Goal: Find contact information: Find contact information

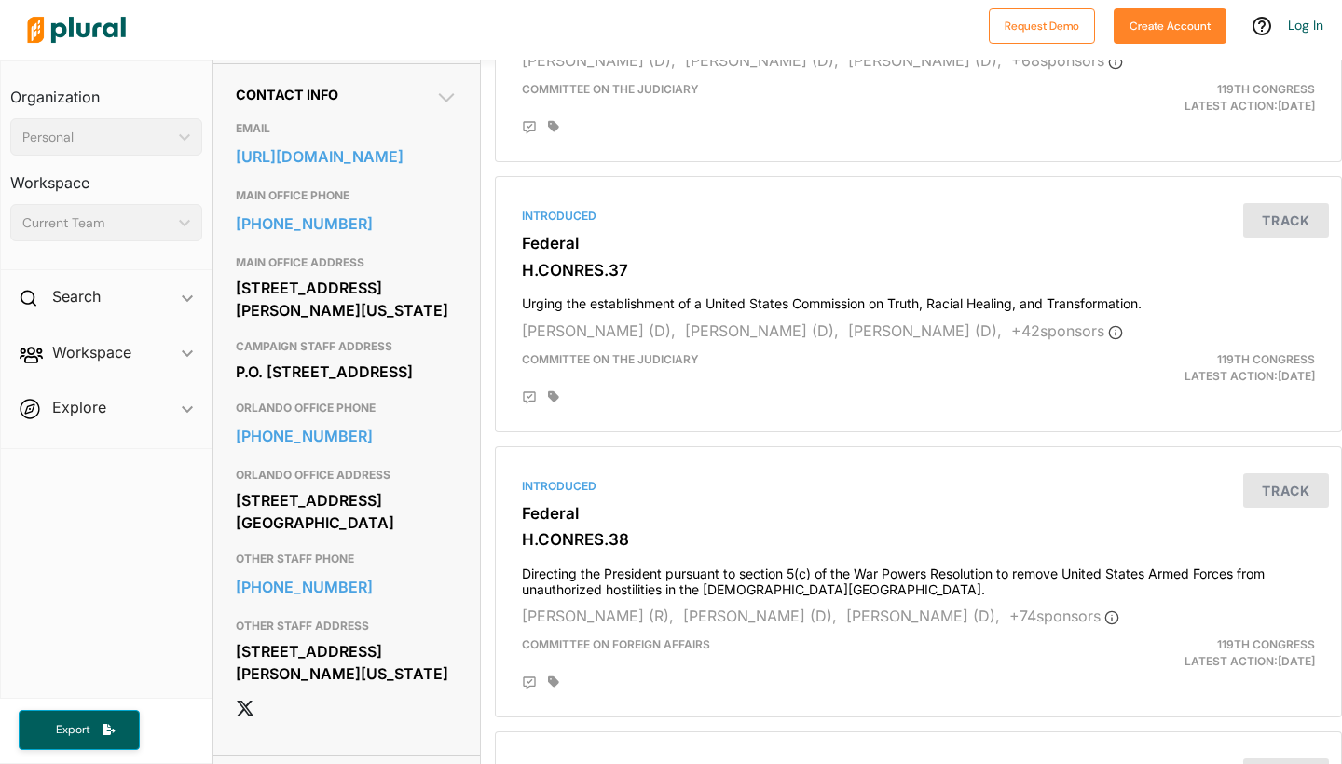
scroll to position [583, 0]
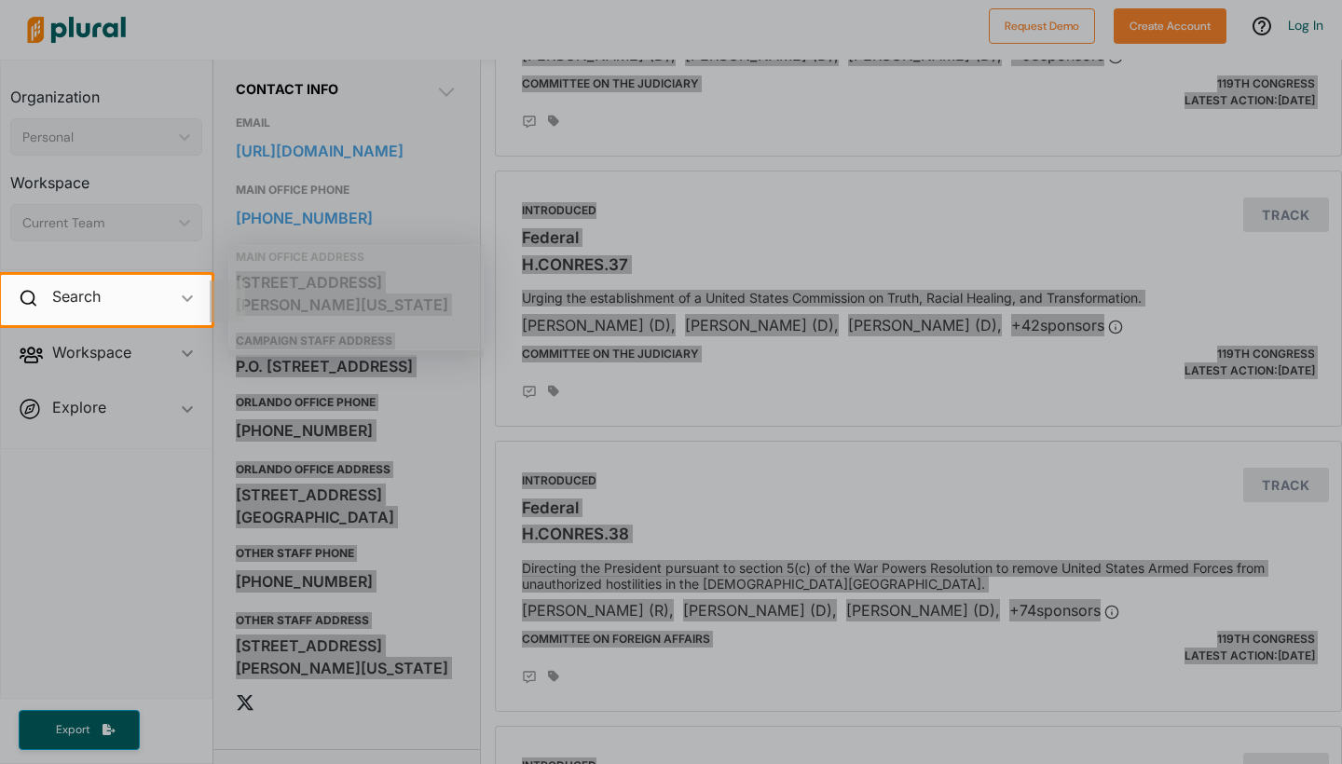
drag, startPoint x: 255, startPoint y: 344, endPoint x: 293, endPoint y: 356, distance: 39.2
click at [297, 358] on body "Request Demo Create Account Log In Organization Personal ic_keyboard_arrow_down…" at bounding box center [671, 382] width 1342 height 764
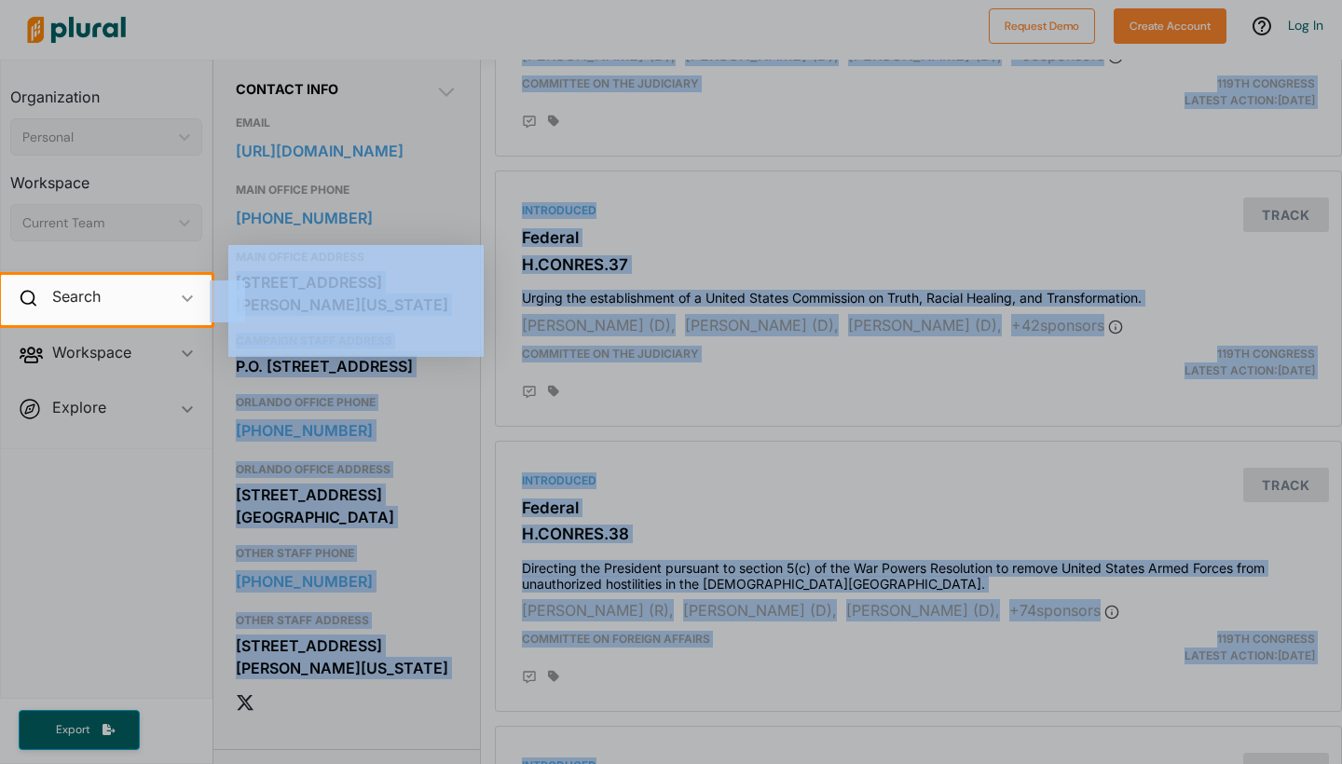
click at [406, 409] on div at bounding box center [671, 544] width 1342 height 439
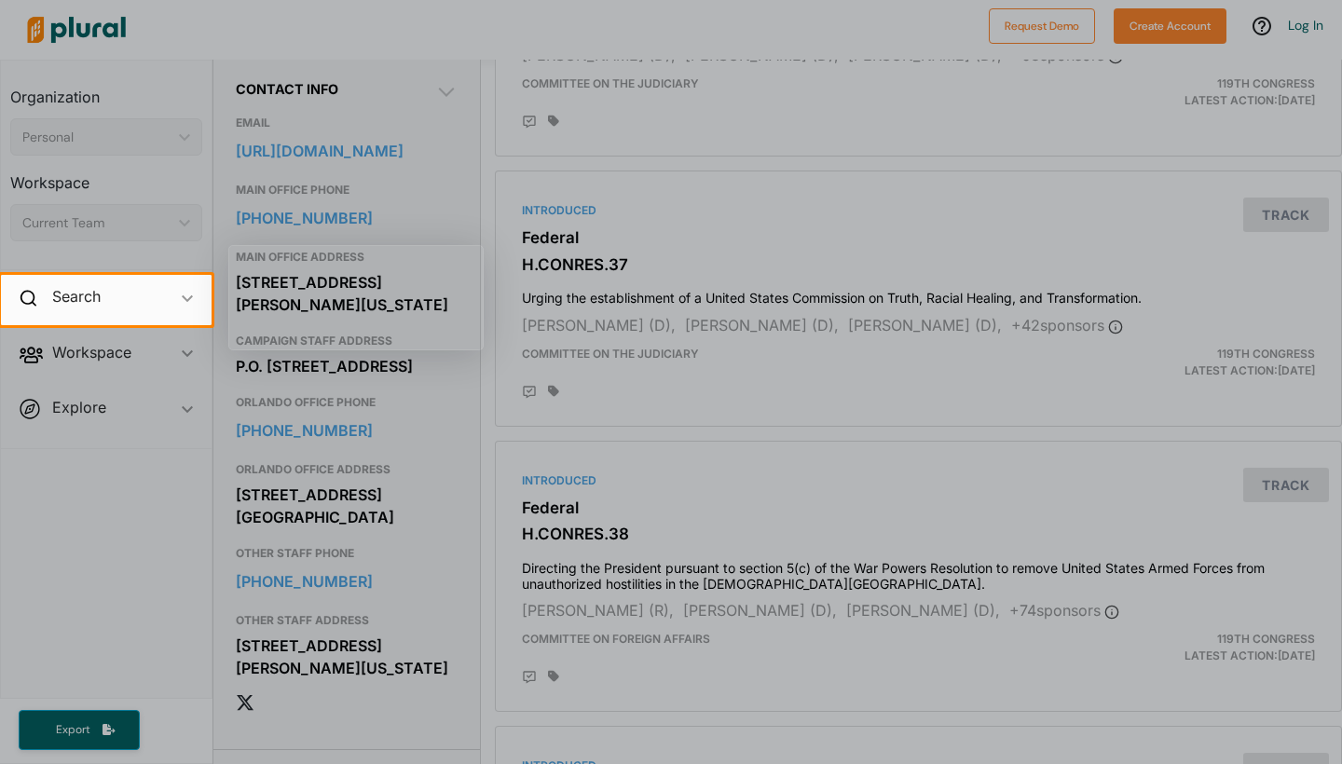
click at [439, 405] on div at bounding box center [671, 544] width 1342 height 439
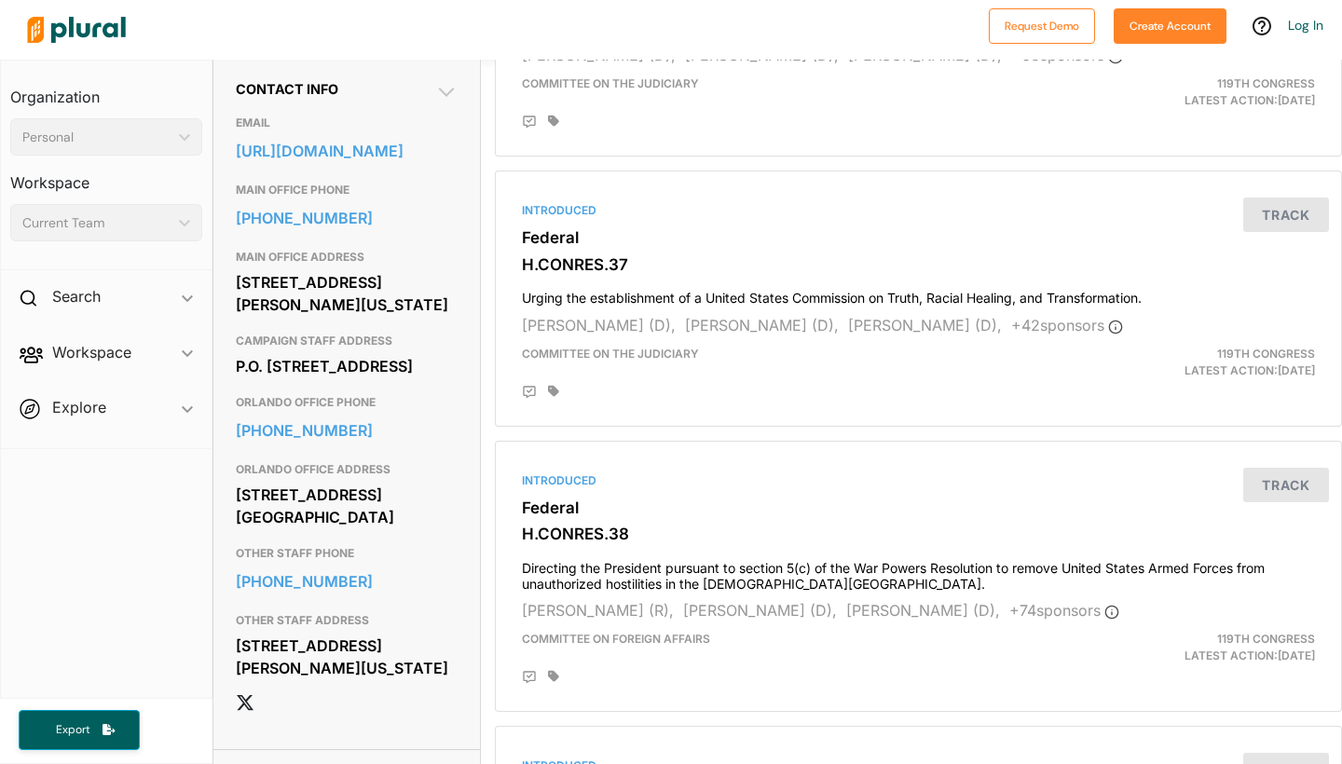
drag, startPoint x: 239, startPoint y: 340, endPoint x: 336, endPoint y: 370, distance: 101.4
click at [336, 319] on div "[STREET_ADDRESS][PERSON_NAME][US_STATE]" at bounding box center [347, 293] width 222 height 50
click at [415, 319] on div "[STREET_ADDRESS][PERSON_NAME][US_STATE]" at bounding box center [347, 293] width 222 height 50
drag, startPoint x: 395, startPoint y: 383, endPoint x: 233, endPoint y: 336, distance: 168.7
click at [233, 336] on div "Contact Info EMAIL [URL][DOMAIN_NAME] MAIN OFFICE PHONE [PHONE_NUMBER] MAIN OFF…" at bounding box center [346, 403] width 266 height 691
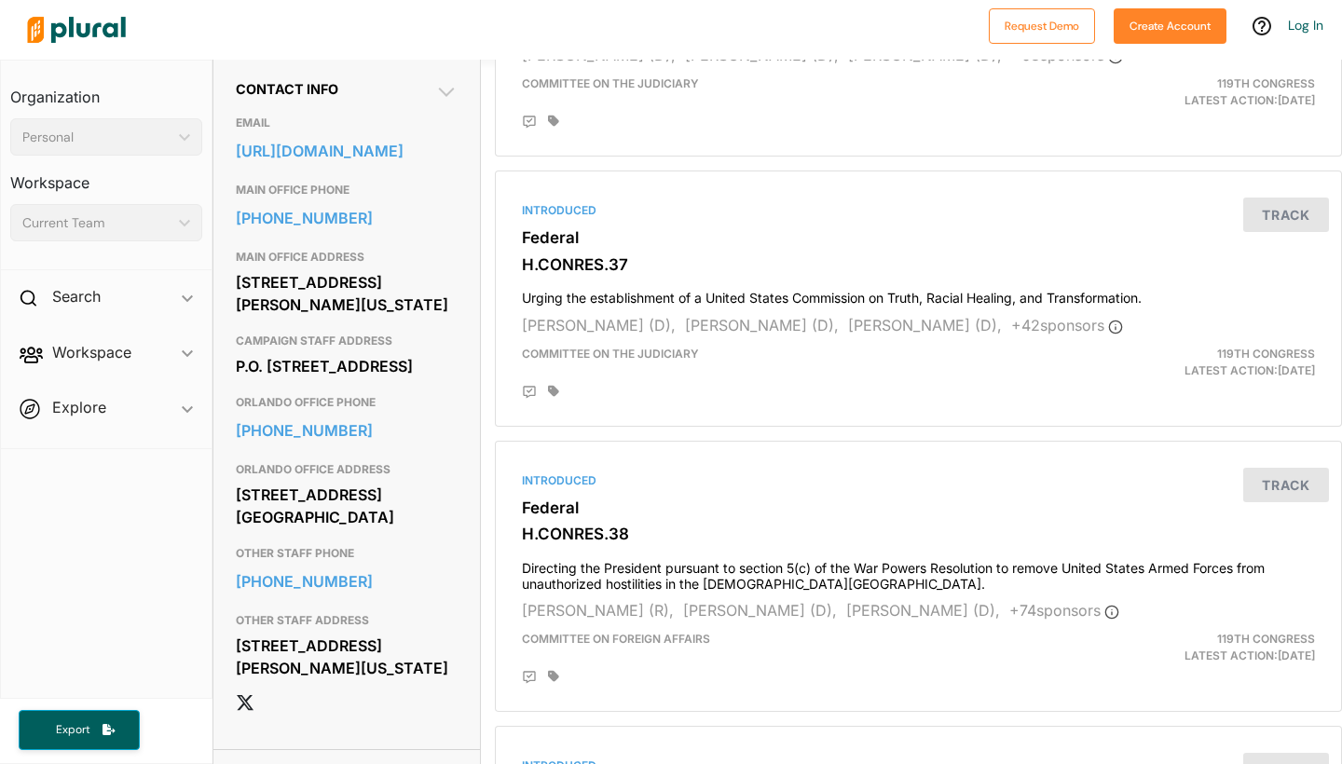
copy div "[STREET_ADDRESS][PERSON_NAME][US_STATE]"
drag, startPoint x: 239, startPoint y: 598, endPoint x: 375, endPoint y: 633, distance: 141.2
click at [375, 537] on div "ORLANDO OFFICE ADDRESS [STREET_ADDRESS] [GEOGRAPHIC_DATA]" at bounding box center [347, 495] width 222 height 84
copy div "[STREET_ADDRESS] [GEOGRAPHIC_DATA]"
